Goal: Task Accomplishment & Management: Use online tool/utility

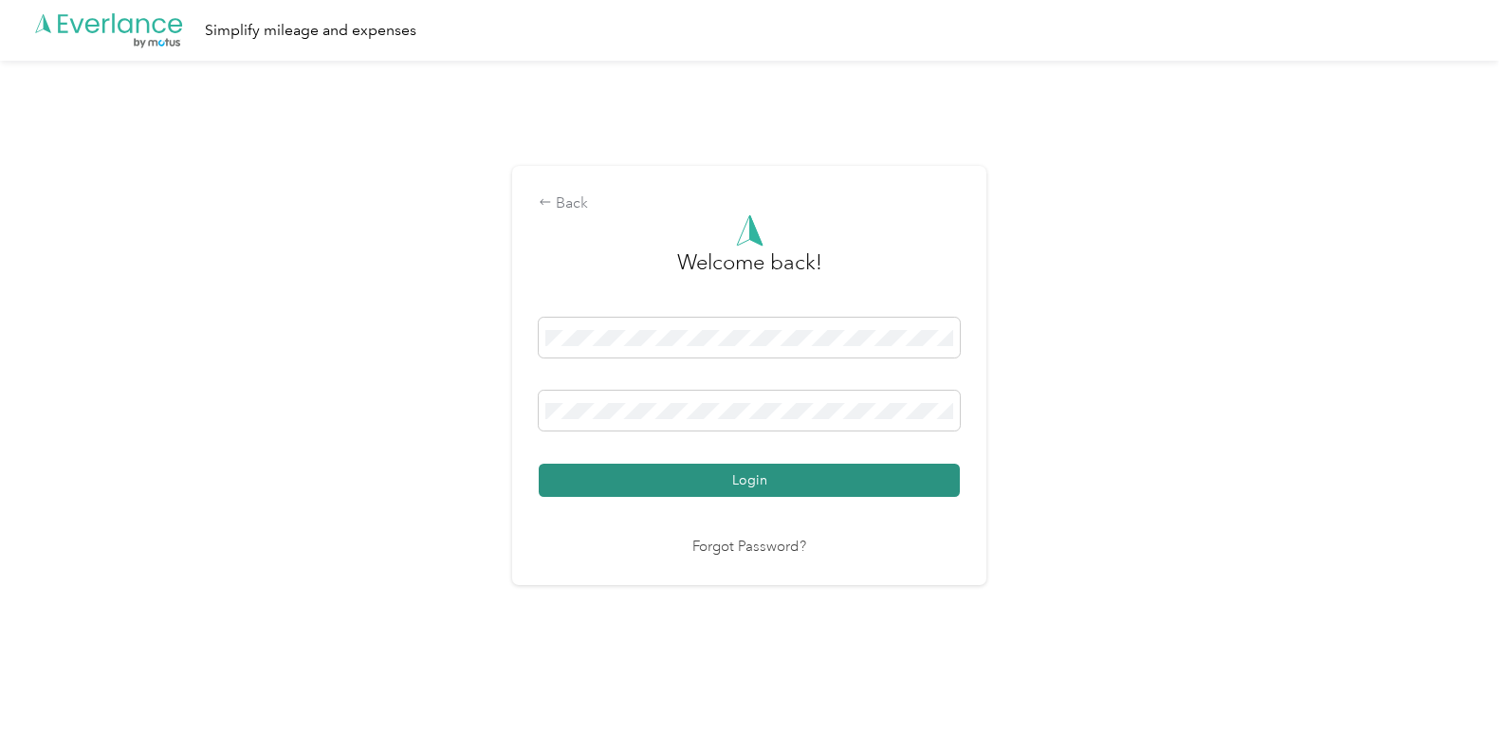
click at [724, 479] on button "Login" at bounding box center [749, 480] width 421 height 33
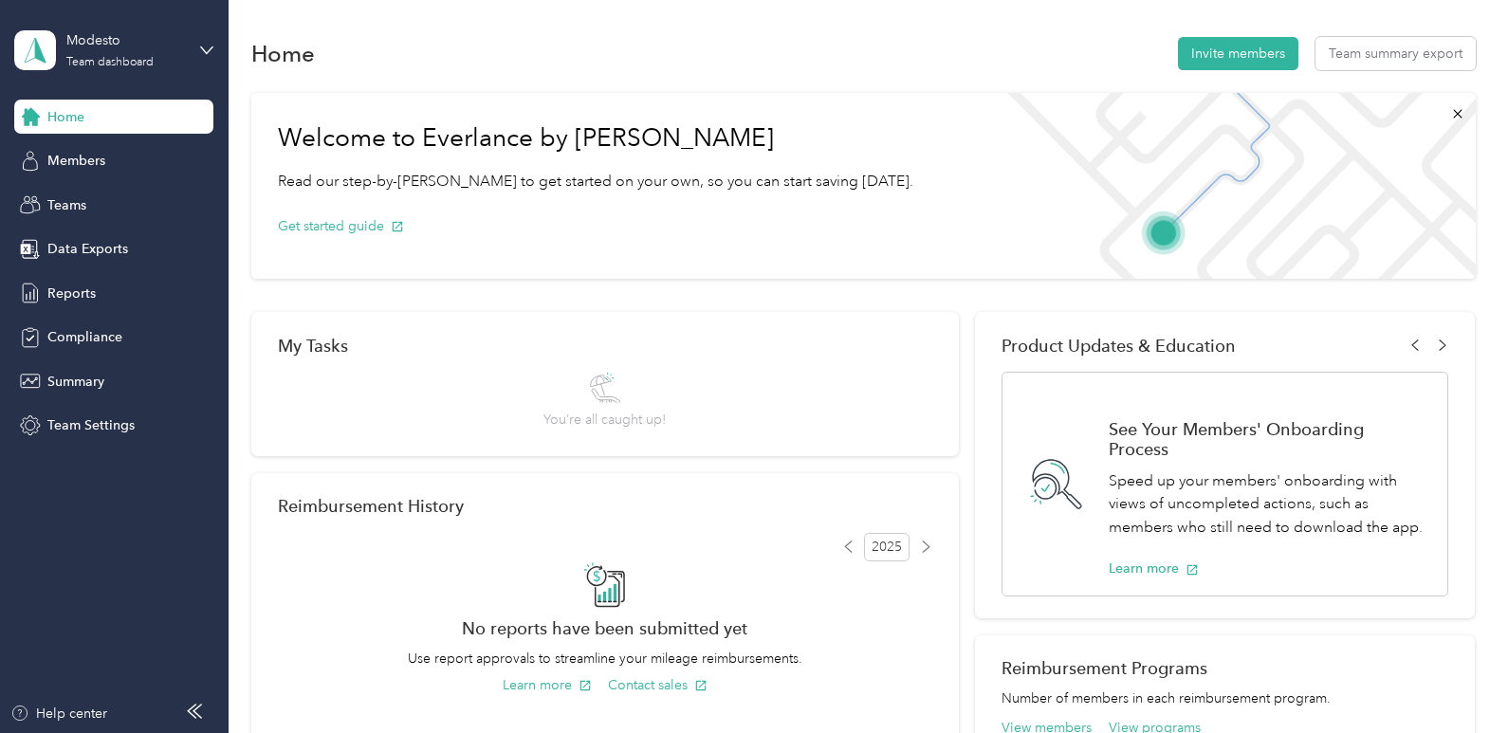
click at [189, 46] on div "Modesto Team dashboard" at bounding box center [113, 50] width 199 height 66
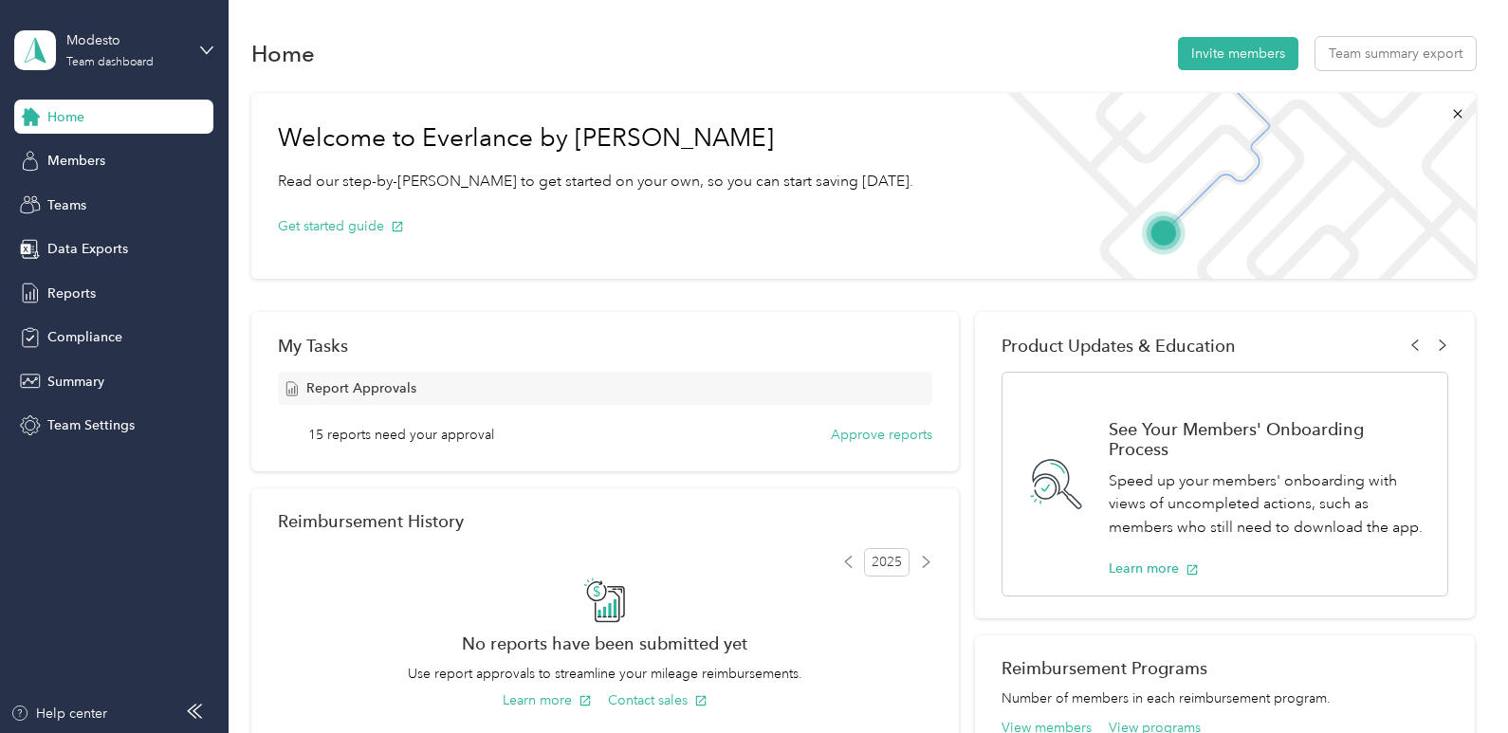
click at [109, 192] on div "Personal dashboard" at bounding box center [90, 192] width 119 height 20
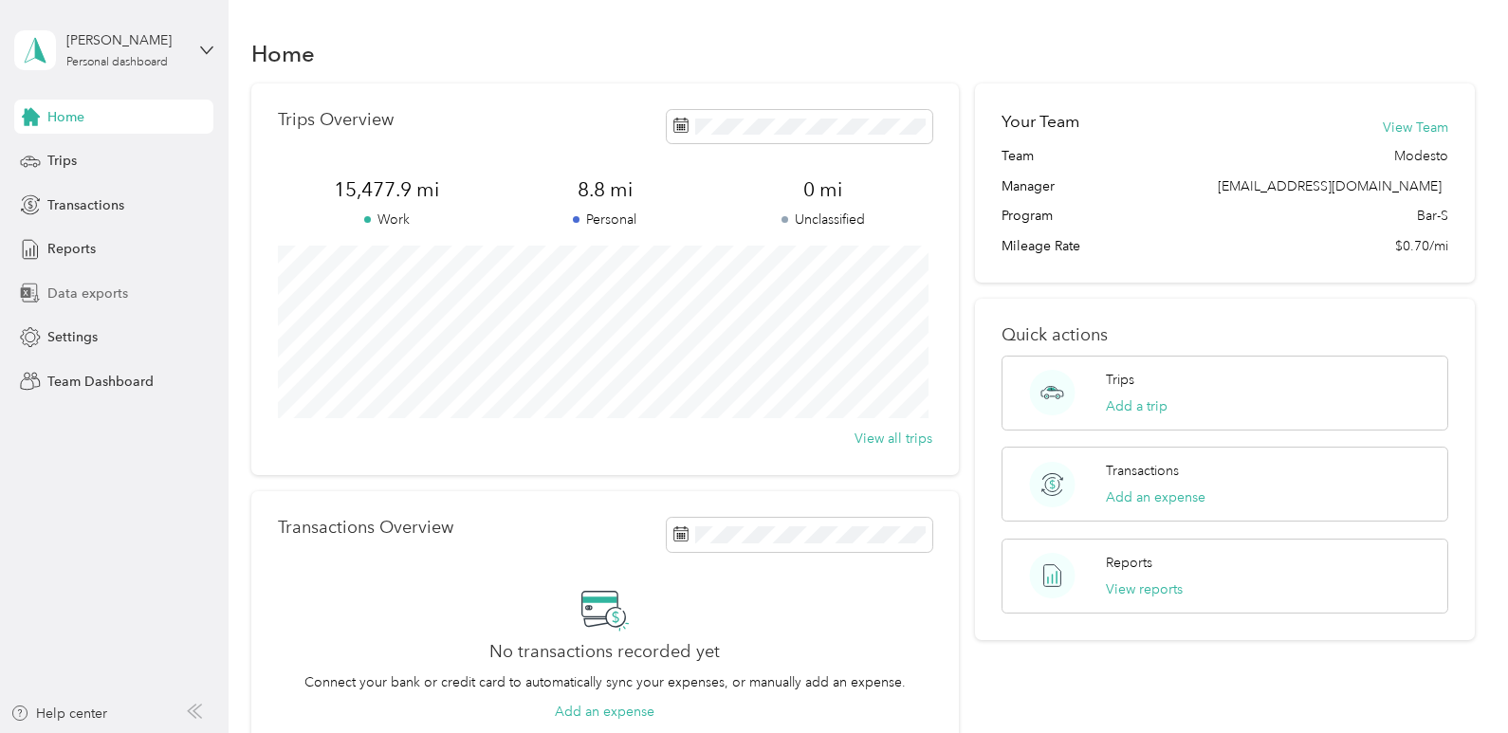
click at [66, 285] on span "Data exports" at bounding box center [87, 294] width 81 height 20
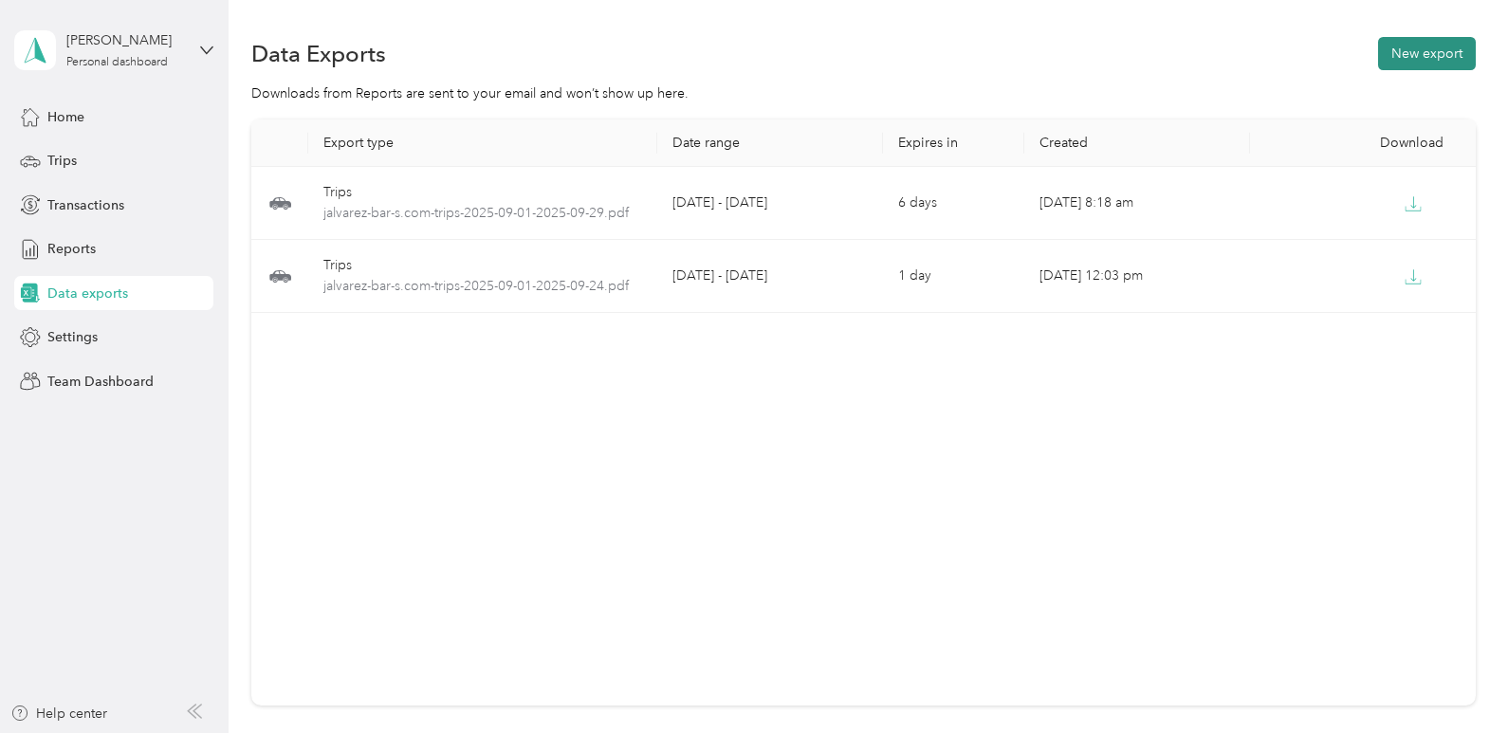
click at [1408, 53] on button "New export" at bounding box center [1427, 53] width 98 height 33
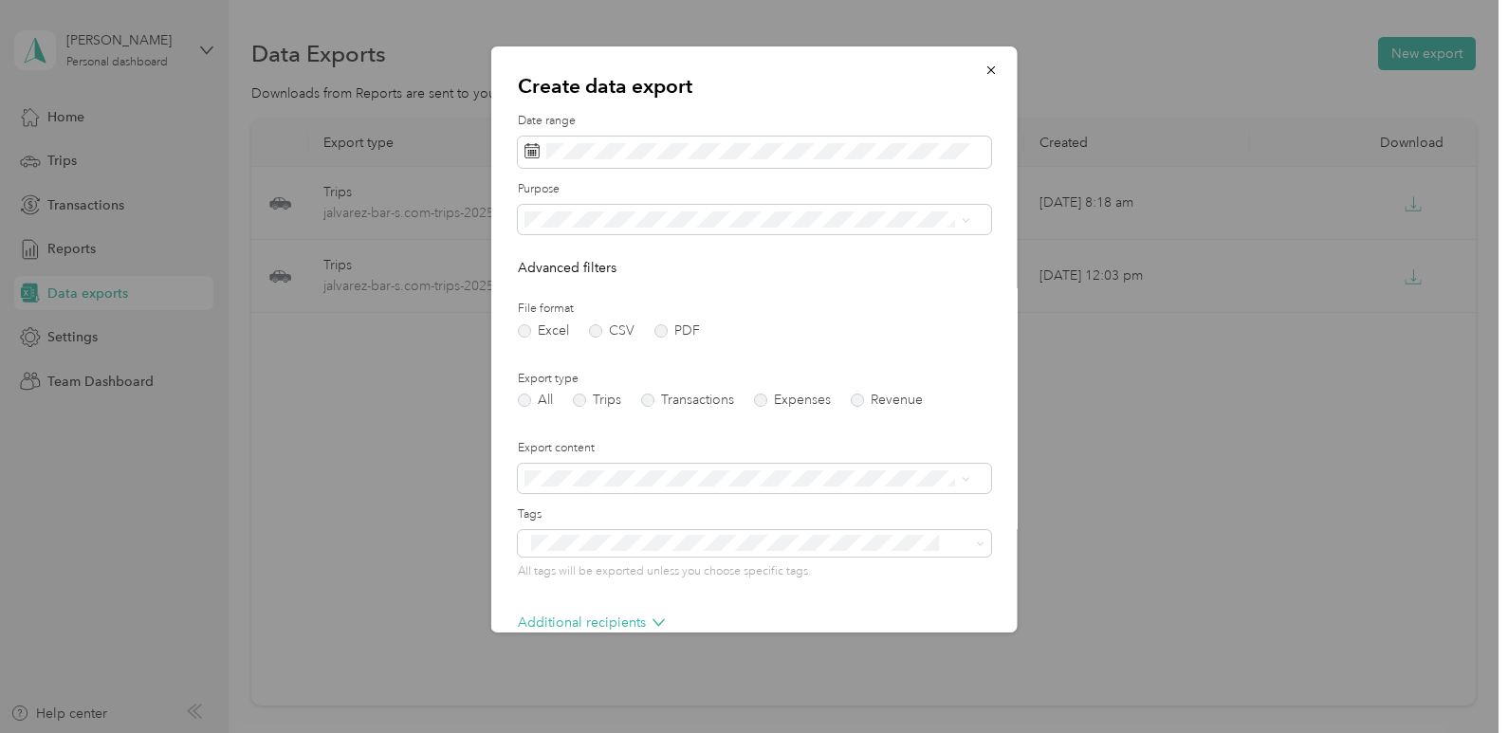
click at [670, 321] on div "File format Excel CSV PDF" at bounding box center [754, 319] width 473 height 37
click at [671, 329] on label "PDF" at bounding box center [677, 330] width 46 height 13
click at [586, 407] on form "Date range Purpose Advanced filters File format Excel CSV PDF Export type All T…" at bounding box center [754, 428] width 473 height 630
click at [588, 399] on label "Trips" at bounding box center [597, 399] width 48 height 13
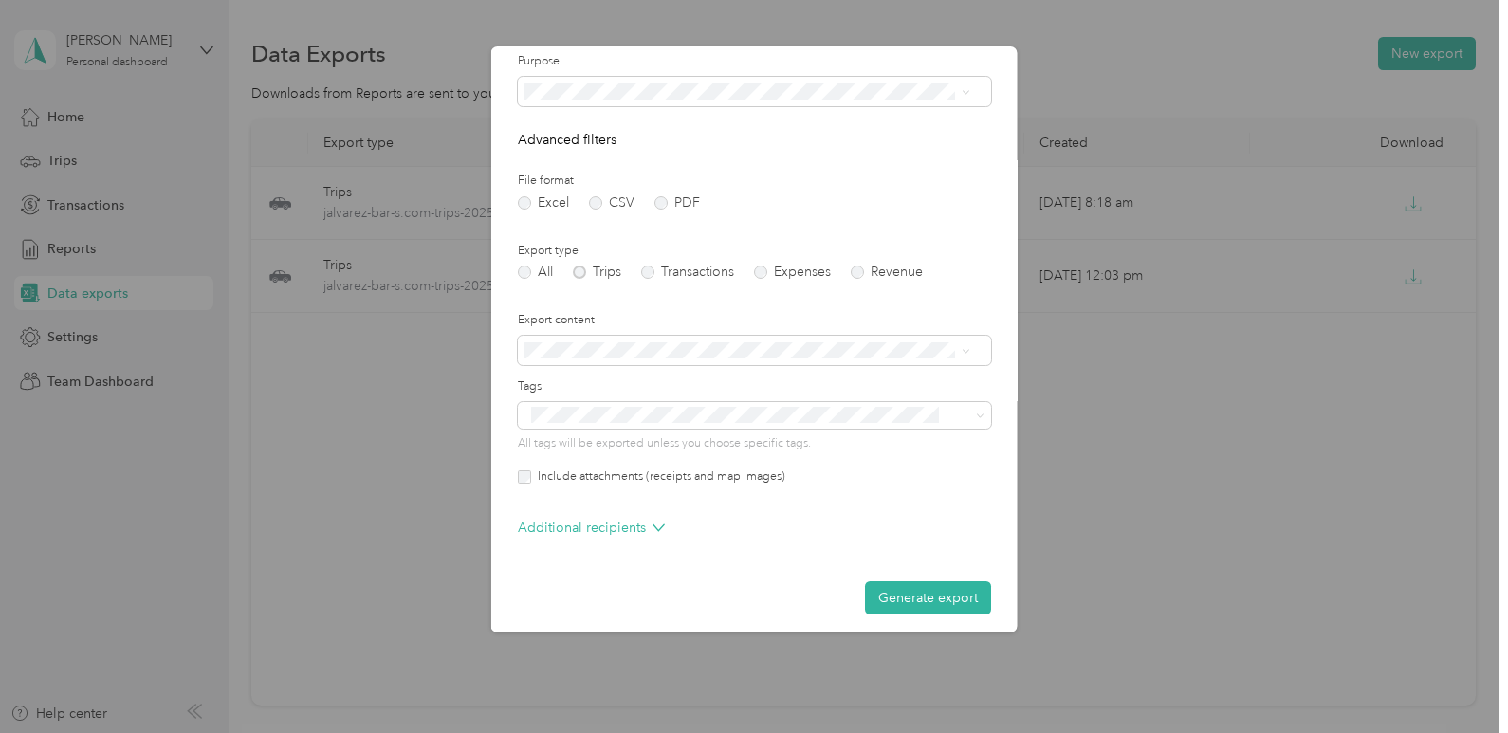
scroll to position [137, 0]
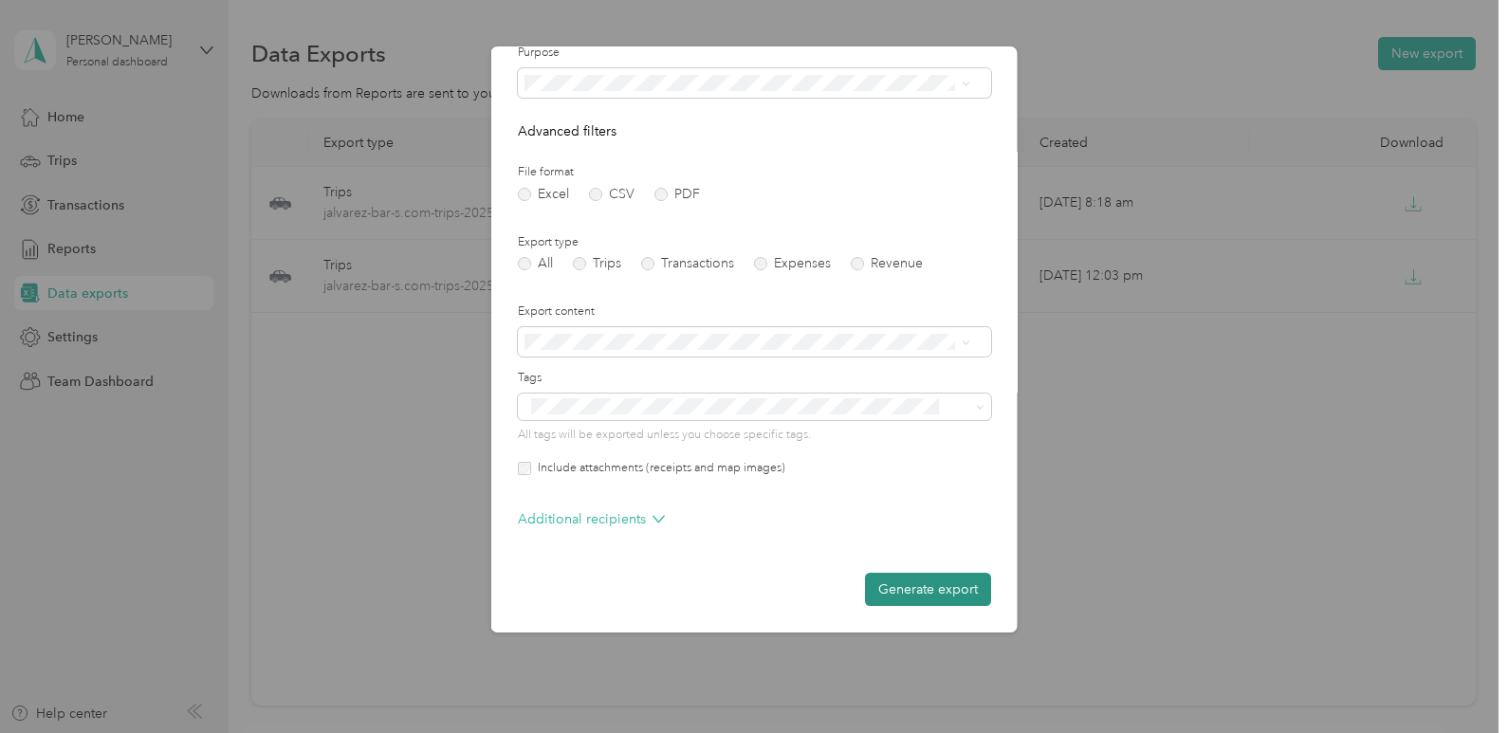
click at [898, 589] on button "Generate export" at bounding box center [928, 589] width 126 height 33
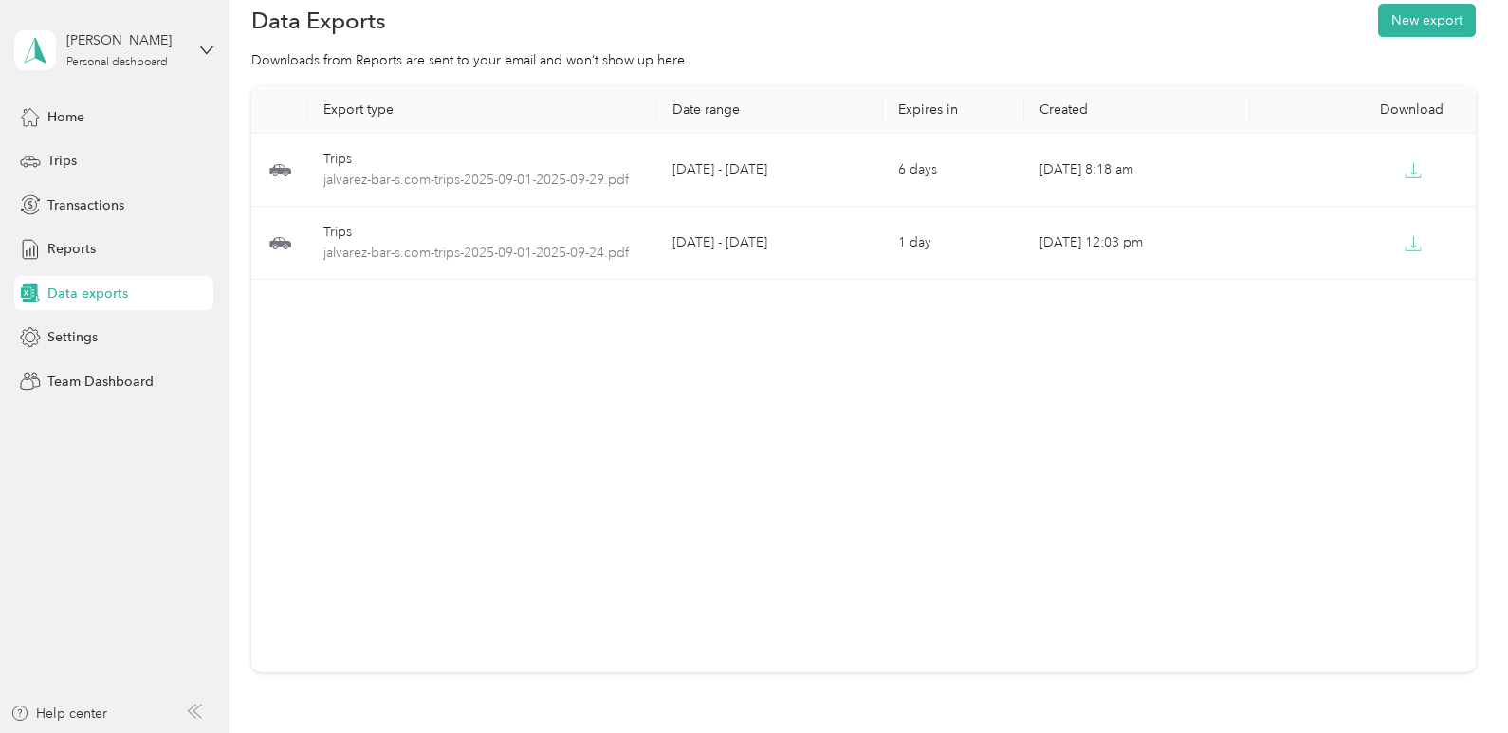
scroll to position [0, 0]
